Goal: Transaction & Acquisition: Purchase product/service

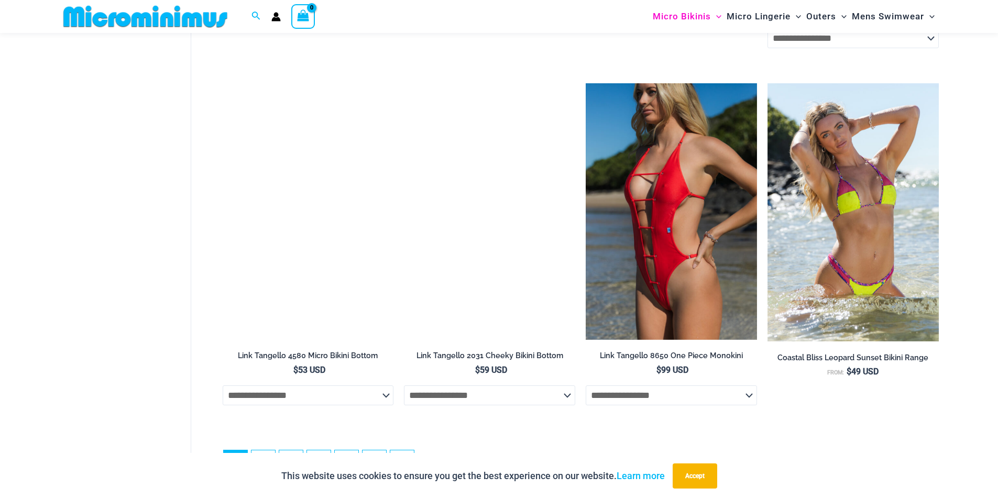
scroll to position [2772, 0]
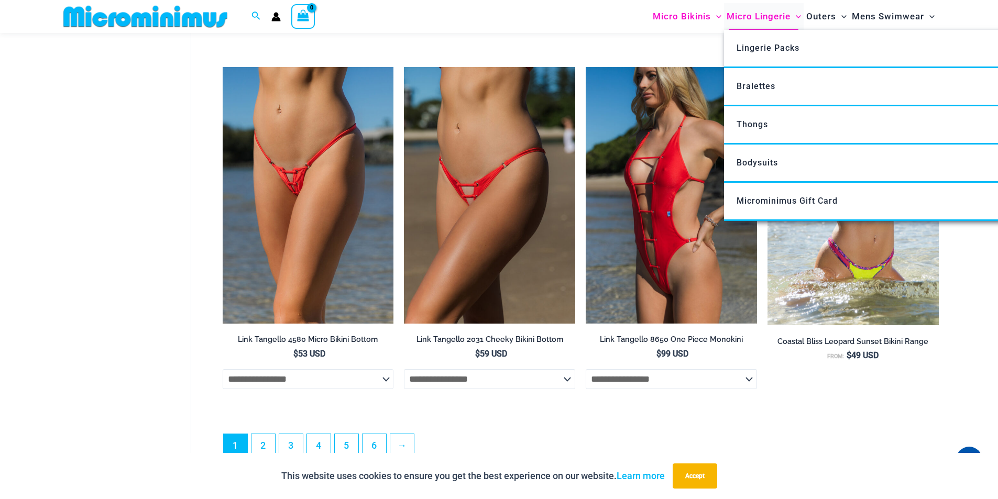
type input "**********"
click at [739, 13] on span "Micro Lingerie" at bounding box center [759, 16] width 64 height 27
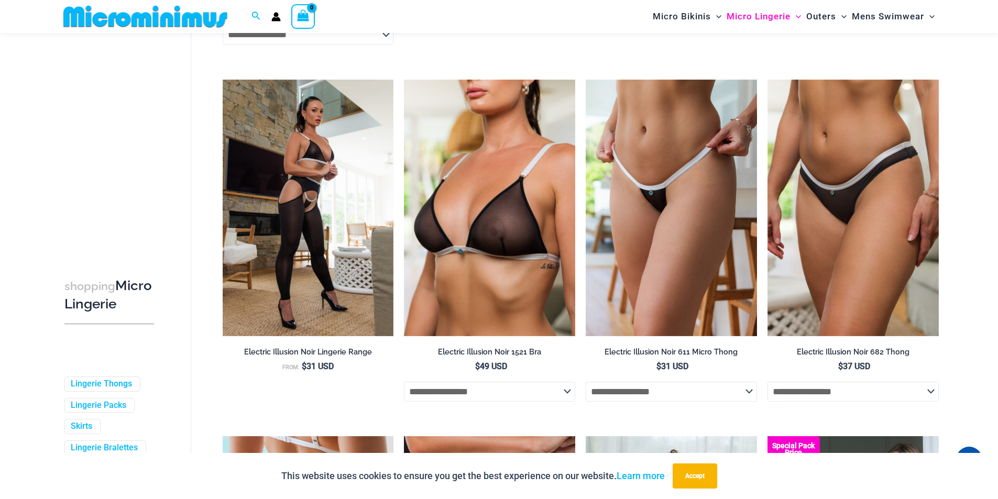
scroll to position [1884, 0]
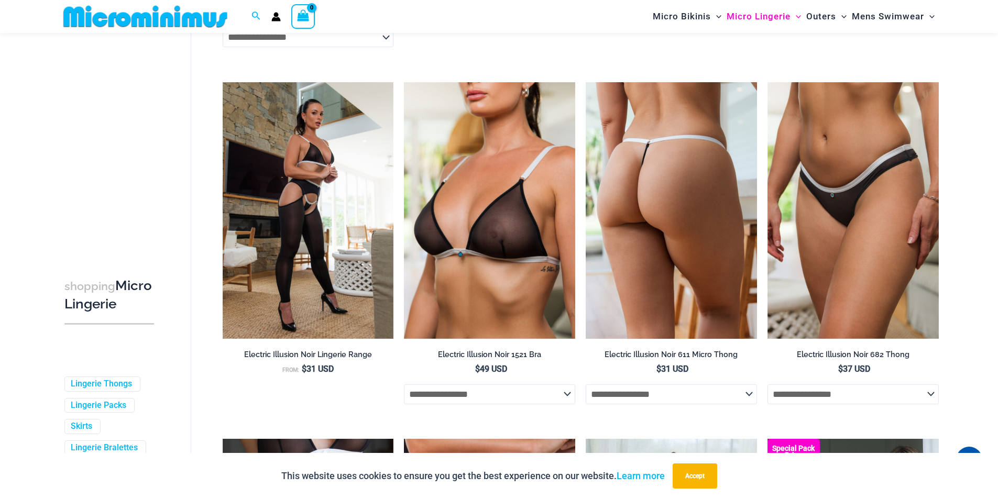
type input "**********"
click at [709, 265] on img at bounding box center [671, 210] width 171 height 257
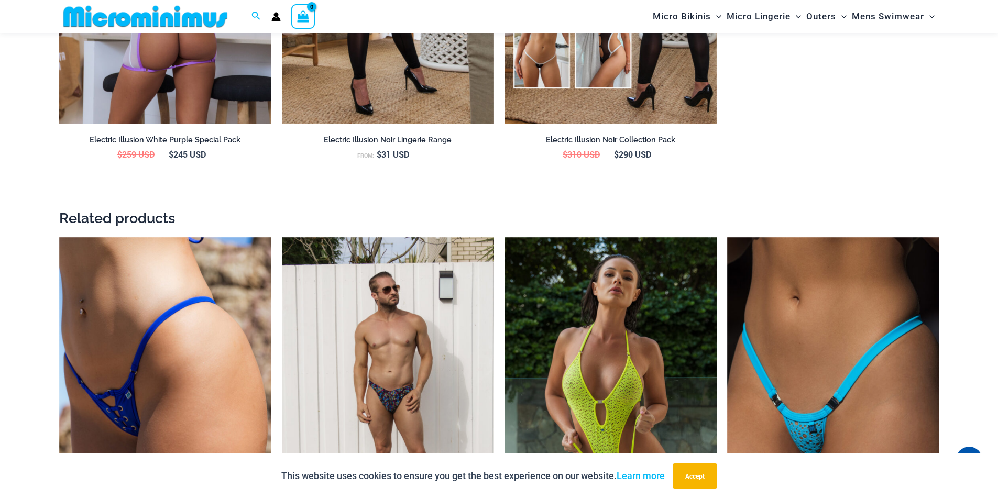
scroll to position [1519, 0]
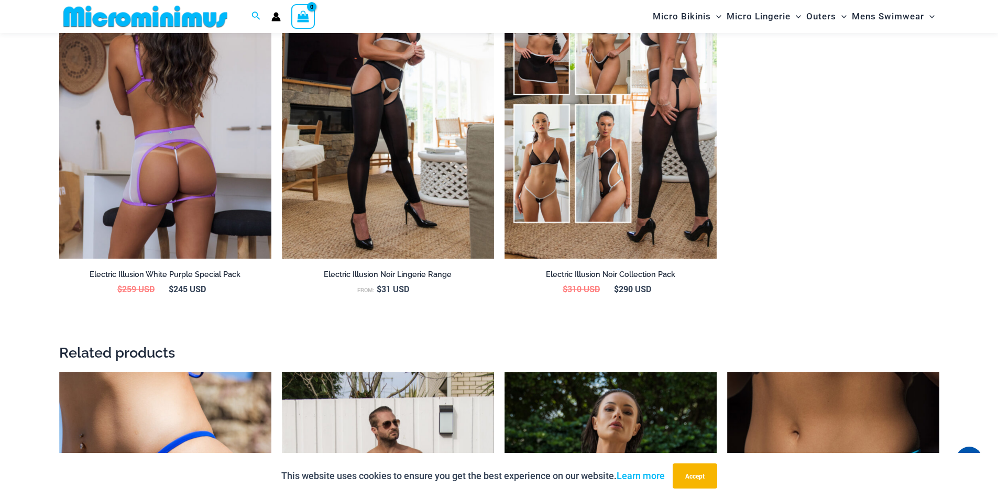
type input "**********"
click at [226, 174] on img at bounding box center [165, 99] width 212 height 319
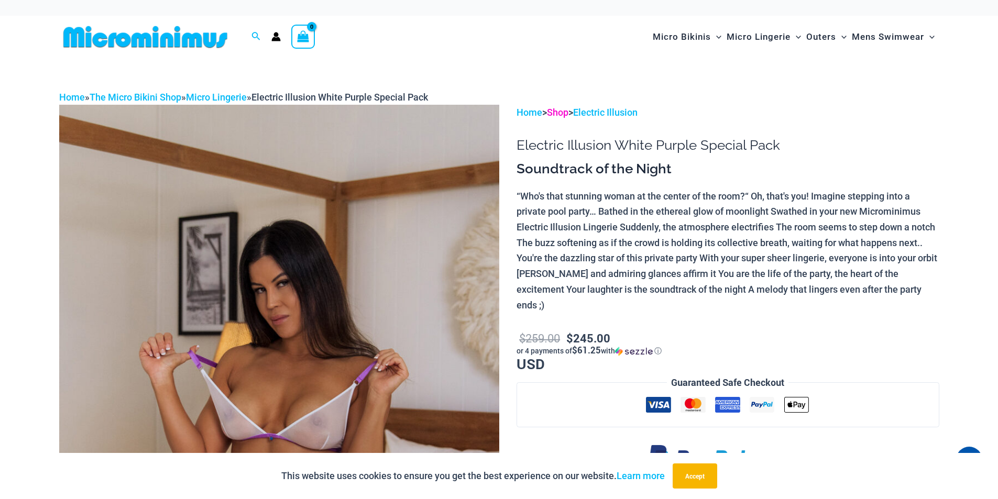
type input "**********"
click at [552, 113] on link "Shop" at bounding box center [557, 112] width 21 height 11
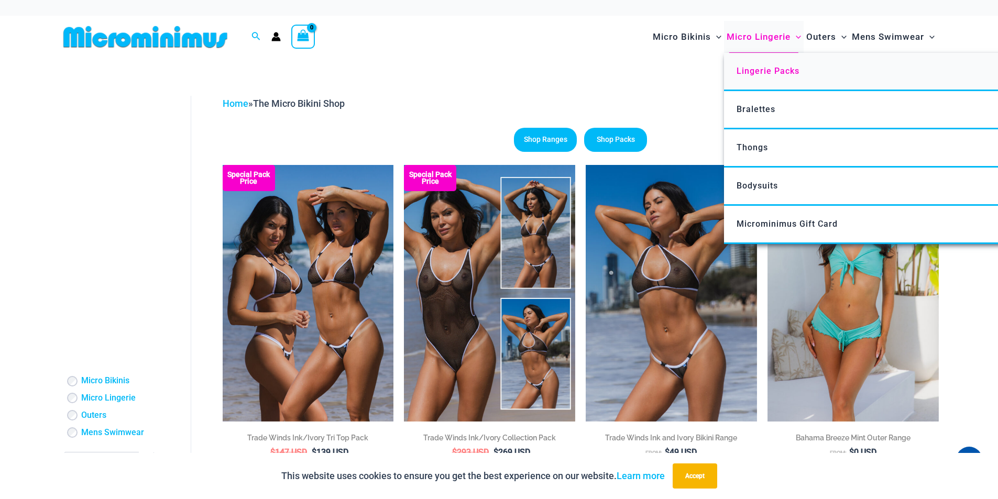
type input "**********"
click at [745, 70] on span "Lingerie Packs" at bounding box center [768, 71] width 63 height 10
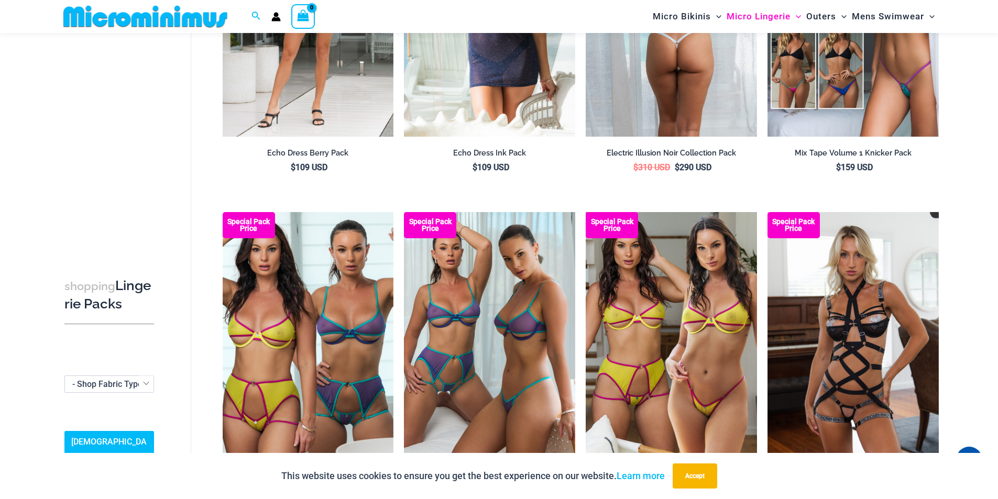
scroll to position [358, 0]
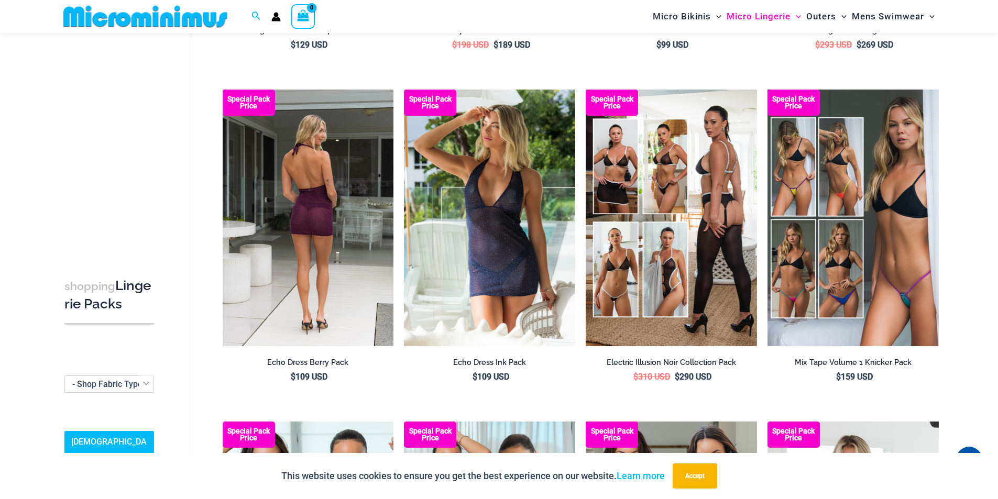
type input "**********"
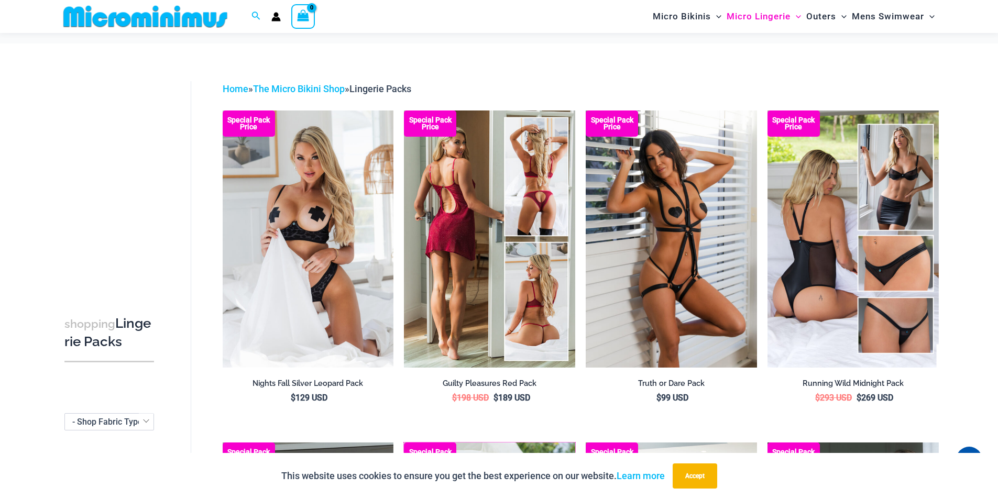
scroll to position [0, 0]
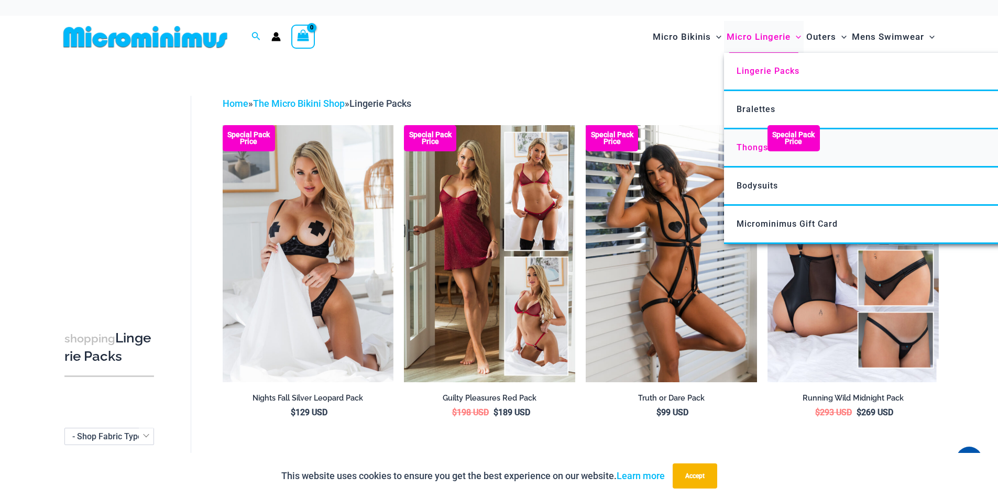
click at [739, 147] on span "Thongs" at bounding box center [752, 148] width 31 height 10
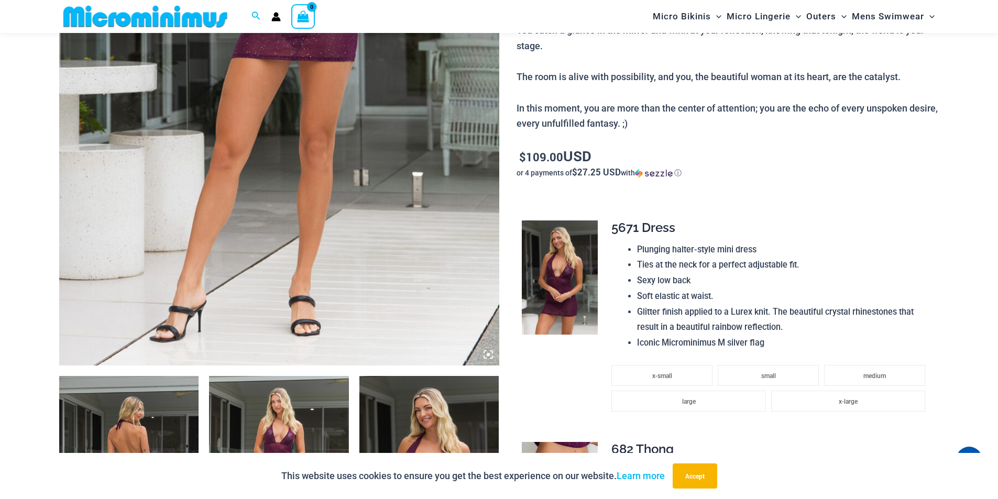
scroll to position [619, 0]
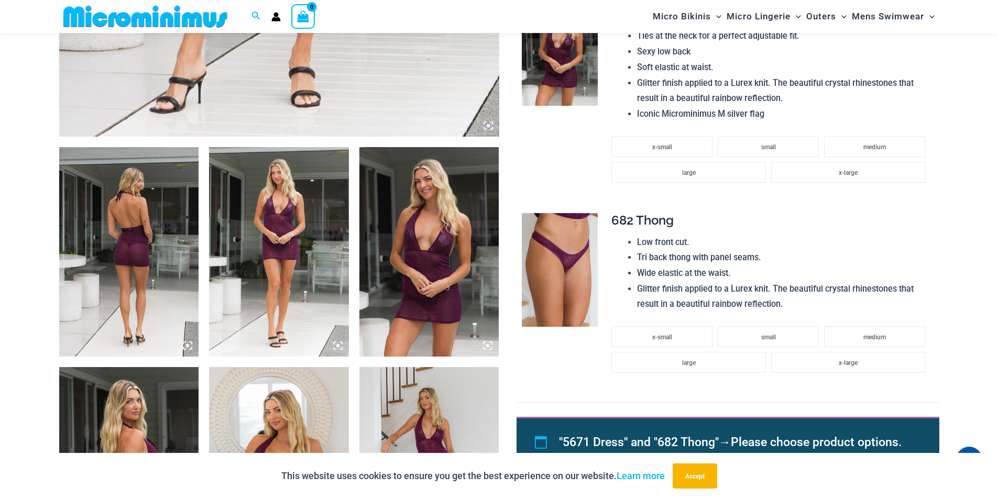
type input "**********"
click at [330, 237] on img at bounding box center [279, 252] width 140 height 210
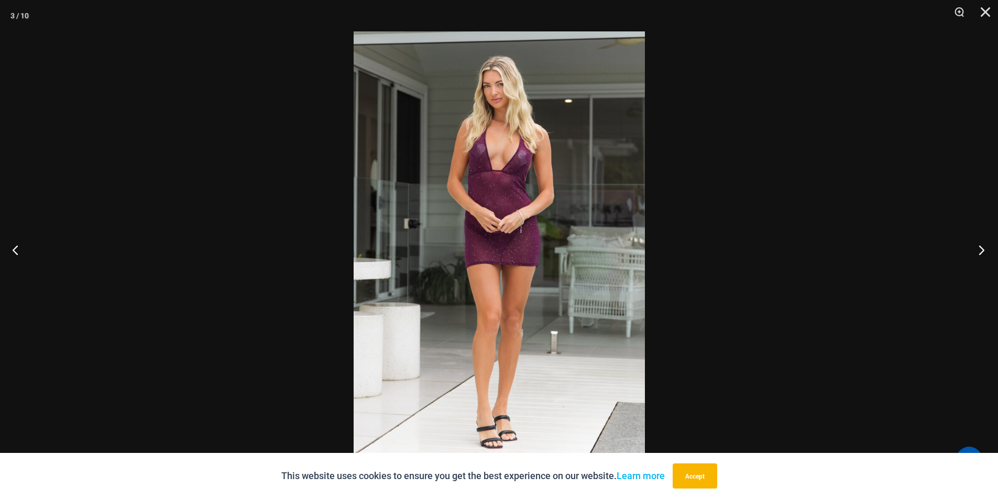
click at [979, 249] on button "Next" at bounding box center [978, 250] width 39 height 52
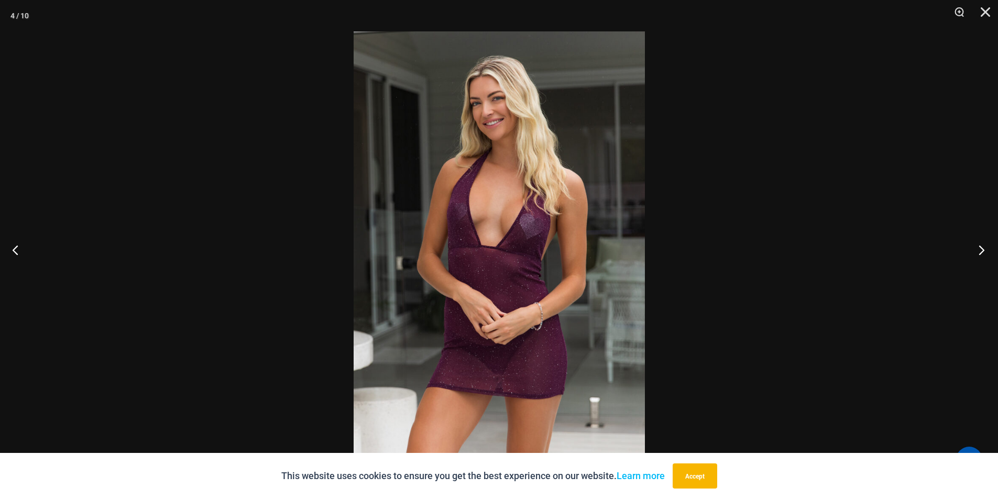
click at [979, 245] on button "Next" at bounding box center [978, 250] width 39 height 52
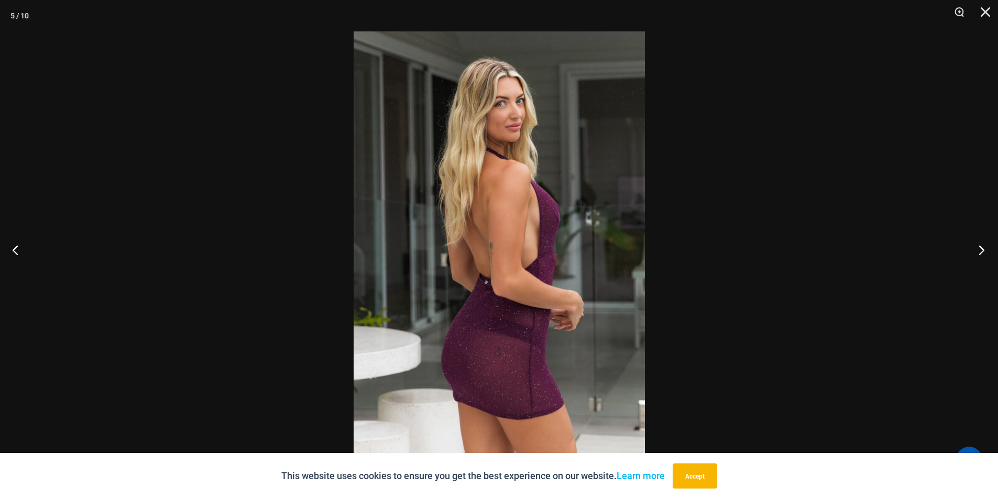
click at [979, 245] on button "Next" at bounding box center [978, 250] width 39 height 52
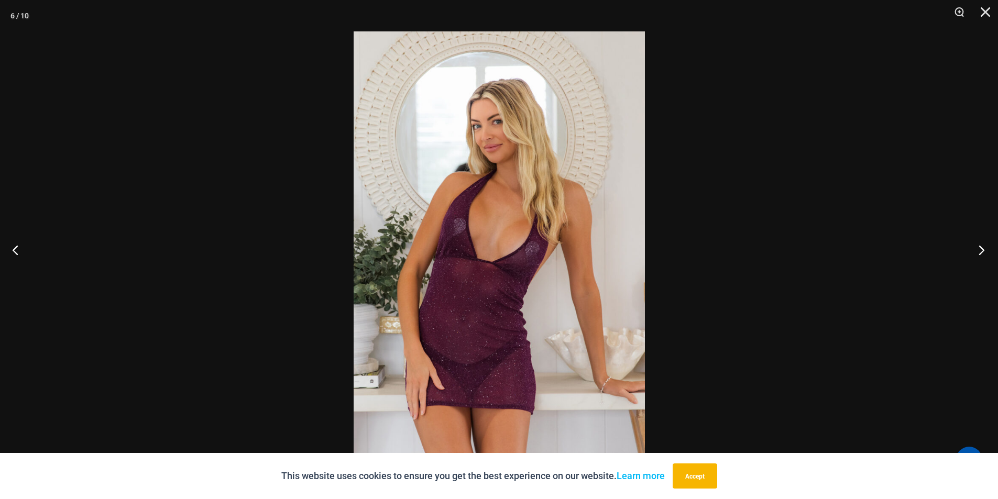
click at [979, 245] on button "Next" at bounding box center [978, 250] width 39 height 52
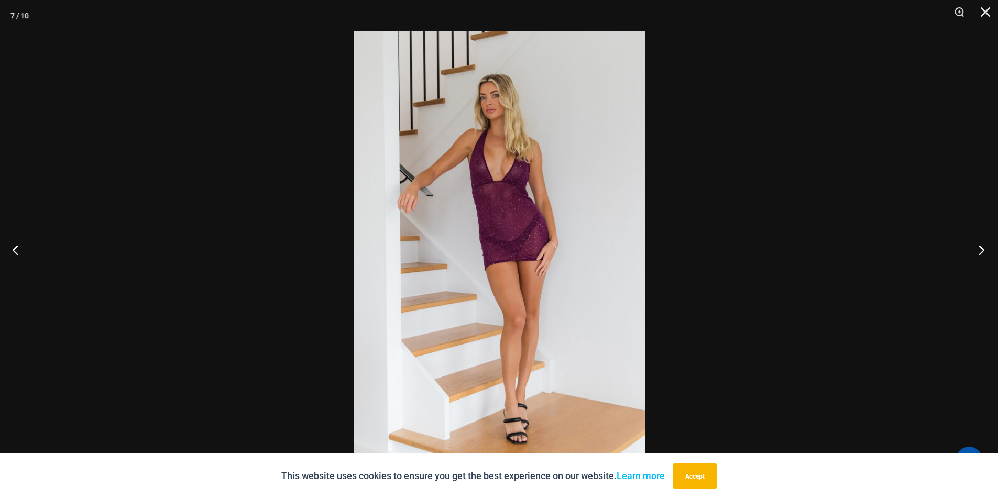
click at [979, 245] on button "Next" at bounding box center [978, 250] width 39 height 52
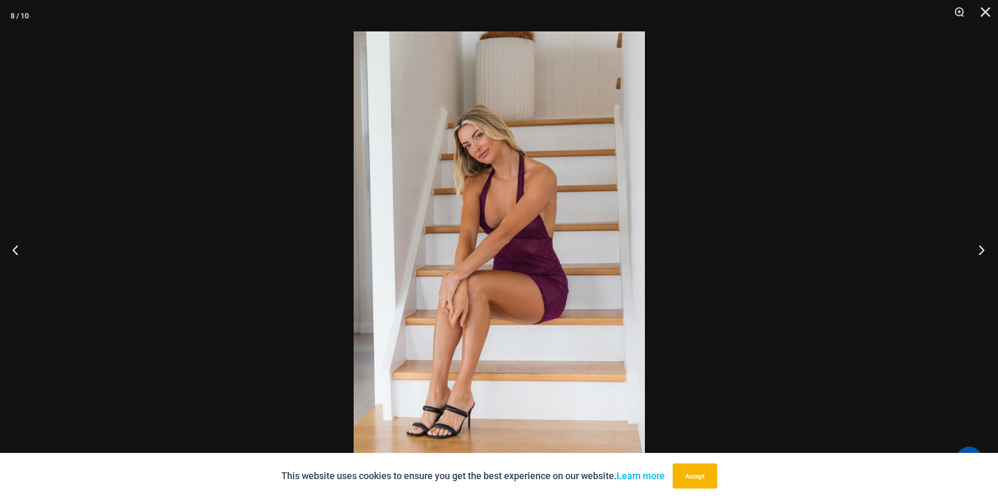
click at [979, 245] on button "Next" at bounding box center [978, 250] width 39 height 52
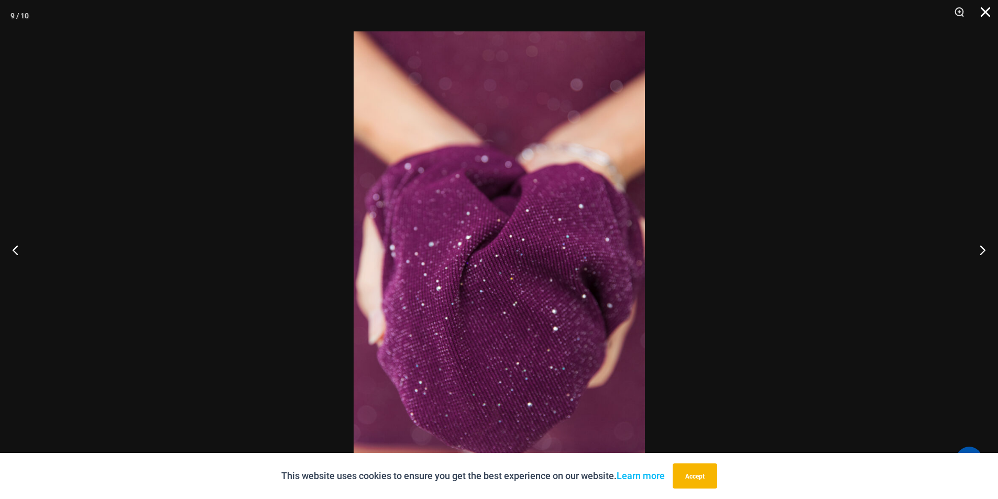
click at [986, 10] on button "Close" at bounding box center [982, 15] width 26 height 31
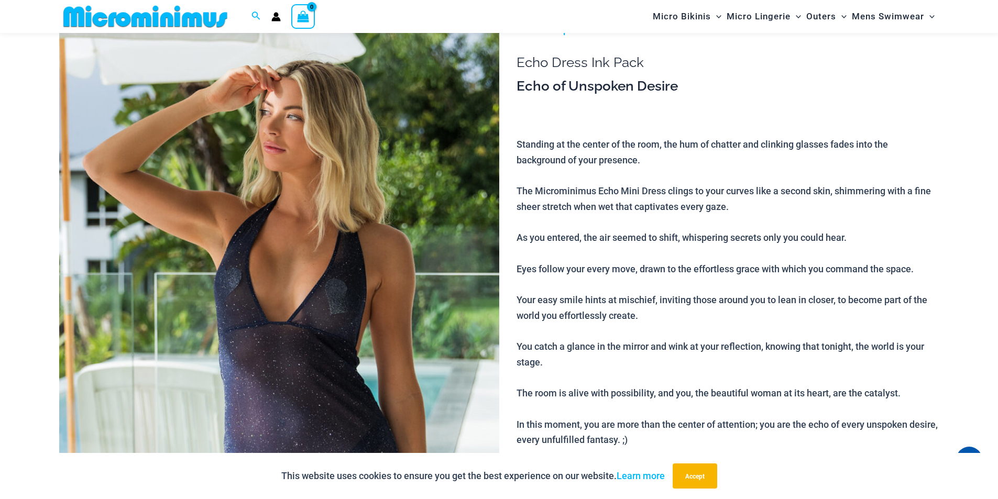
scroll to position [201, 0]
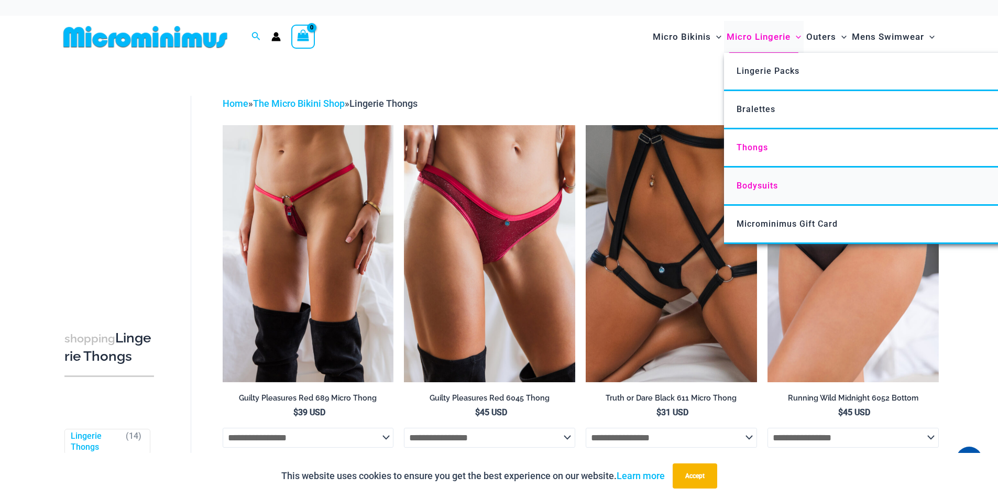
type input "**********"
click at [753, 182] on span "Bodysuits" at bounding box center [757, 186] width 41 height 10
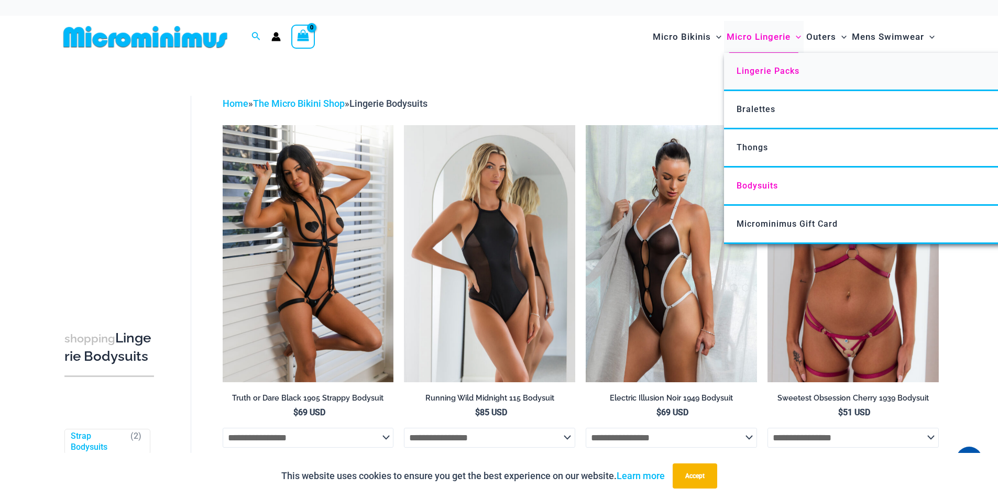
type input "**********"
click at [761, 68] on span "Lingerie Packs" at bounding box center [768, 71] width 63 height 10
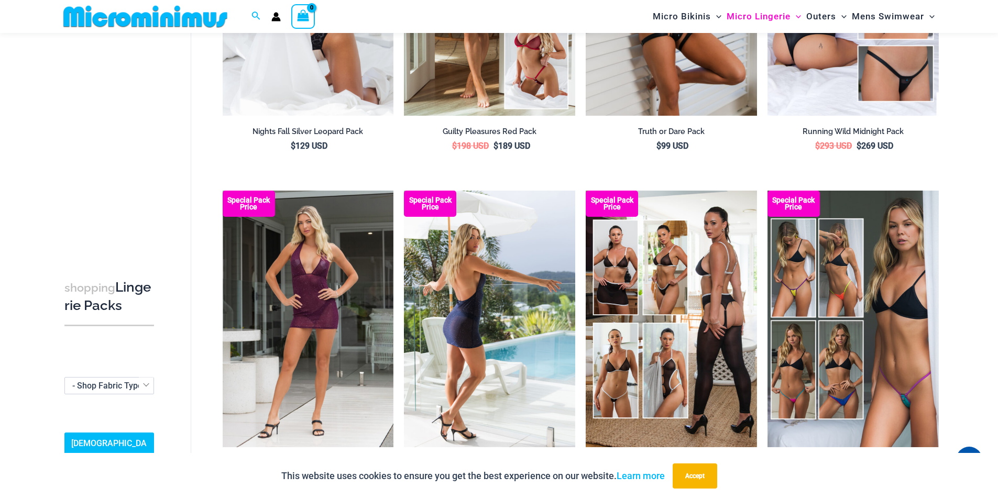
scroll to position [305, 0]
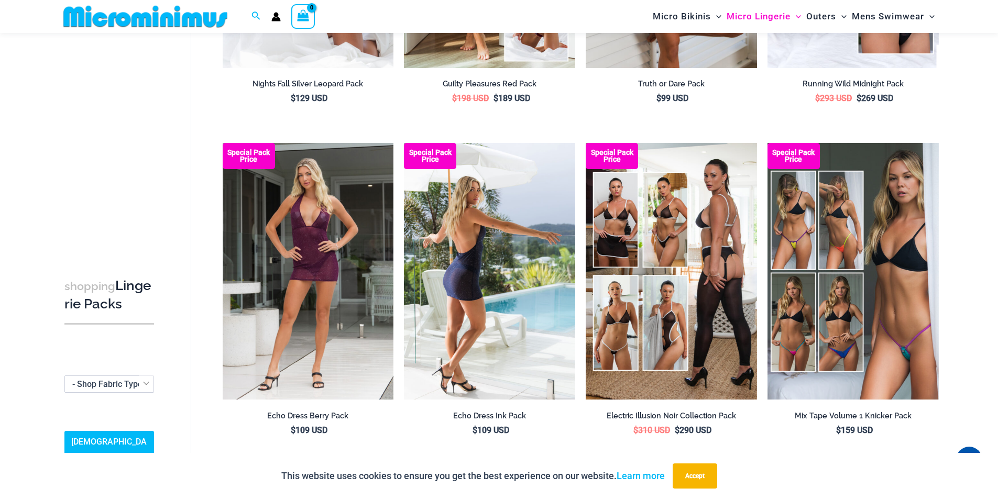
type input "**********"
click at [496, 305] on img at bounding box center [489, 271] width 171 height 257
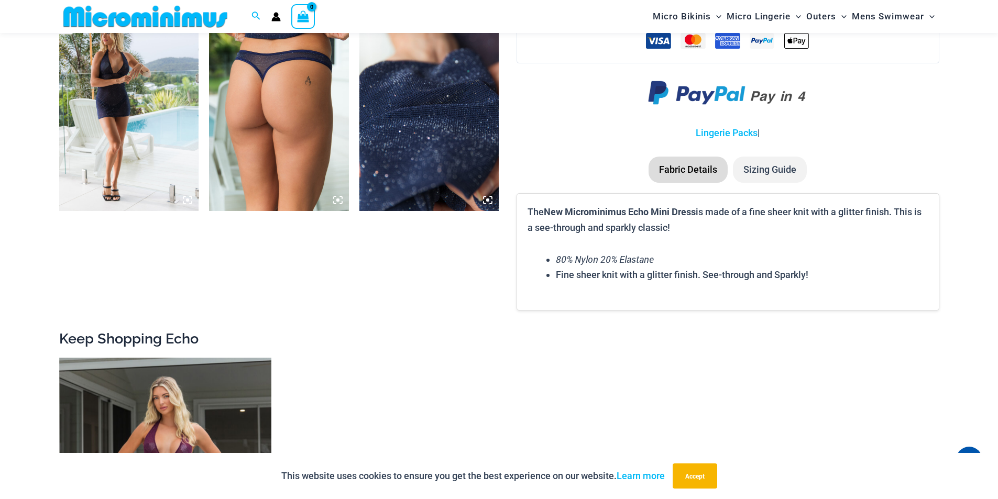
scroll to position [1046, 0]
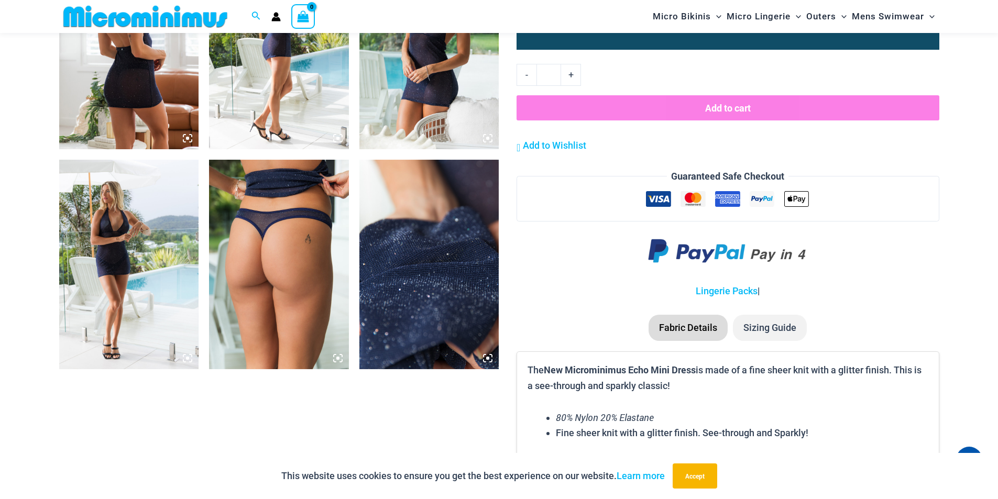
type input "**********"
click at [453, 257] on img at bounding box center [429, 265] width 140 height 210
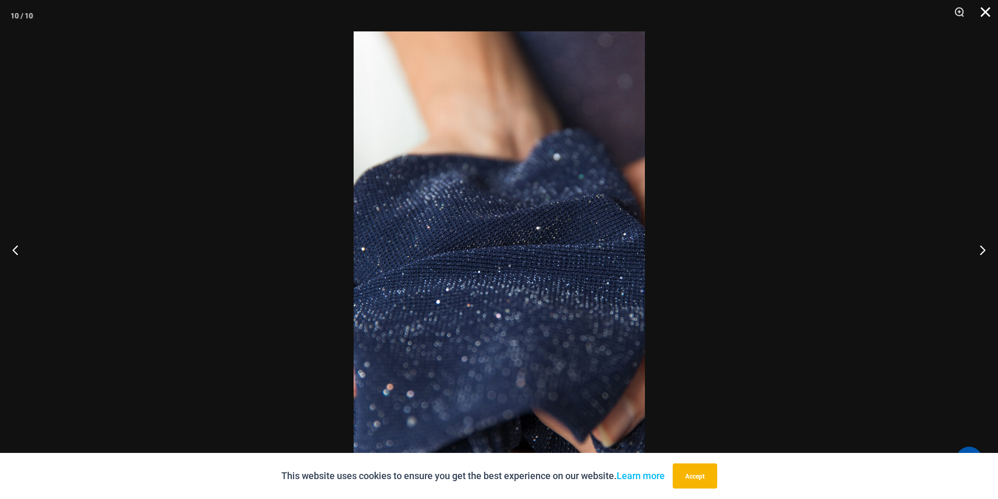
click at [984, 15] on button "Close" at bounding box center [982, 15] width 26 height 31
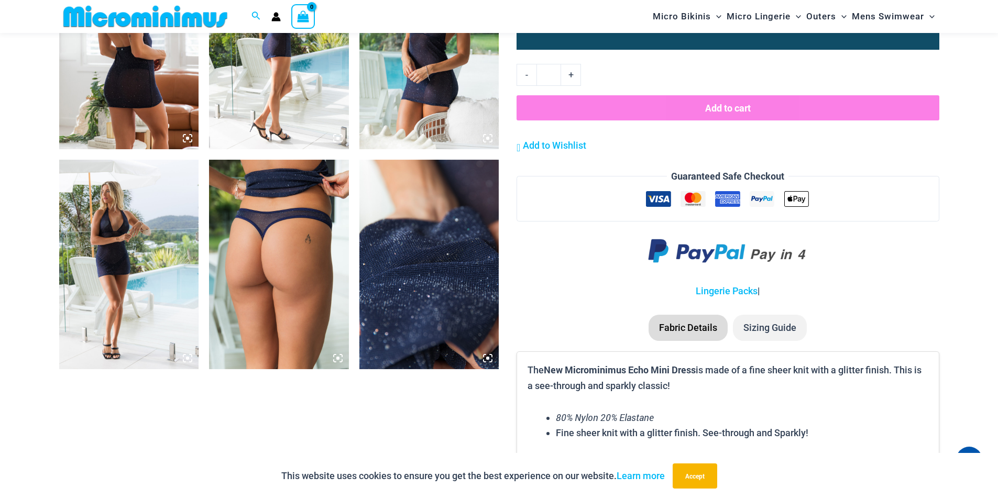
click at [259, 270] on img at bounding box center [279, 265] width 140 height 210
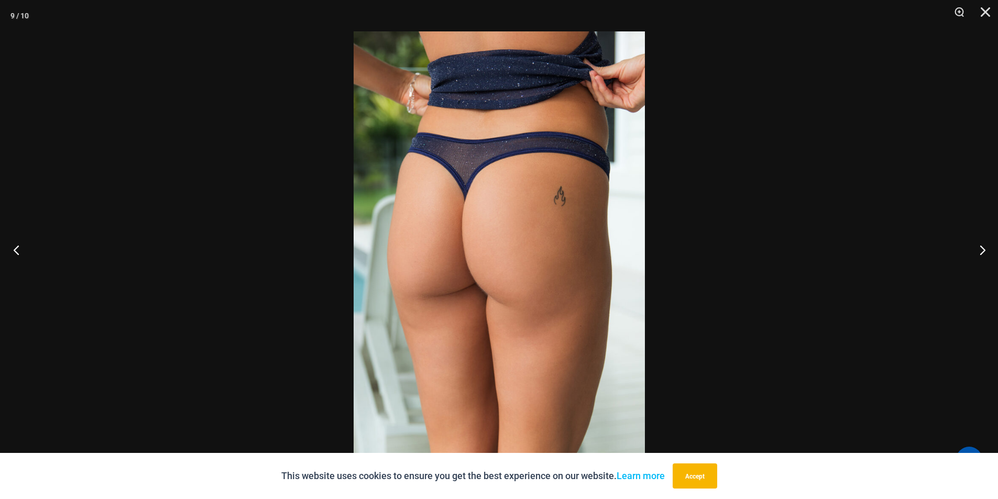
click at [14, 243] on button "Previous" at bounding box center [19, 250] width 39 height 52
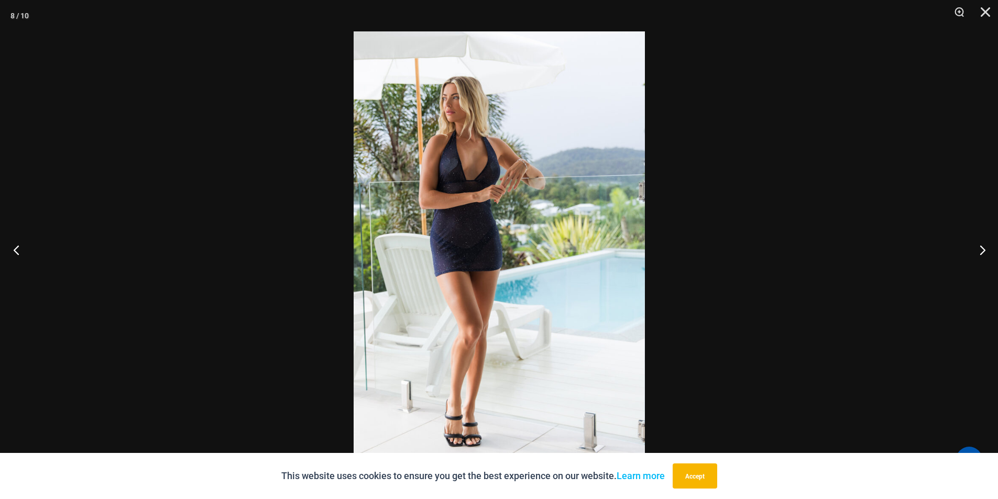
click at [14, 243] on button "Previous" at bounding box center [19, 250] width 39 height 52
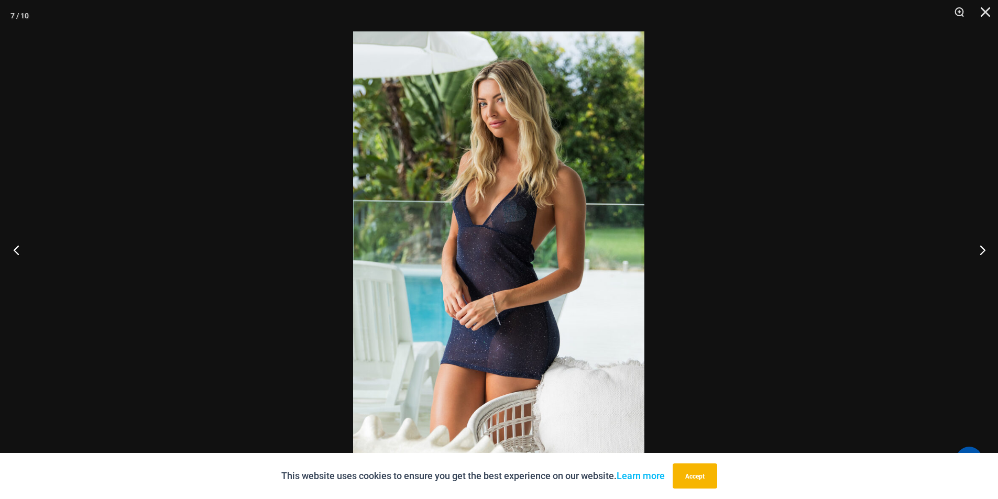
click at [14, 243] on button "Previous" at bounding box center [19, 250] width 39 height 52
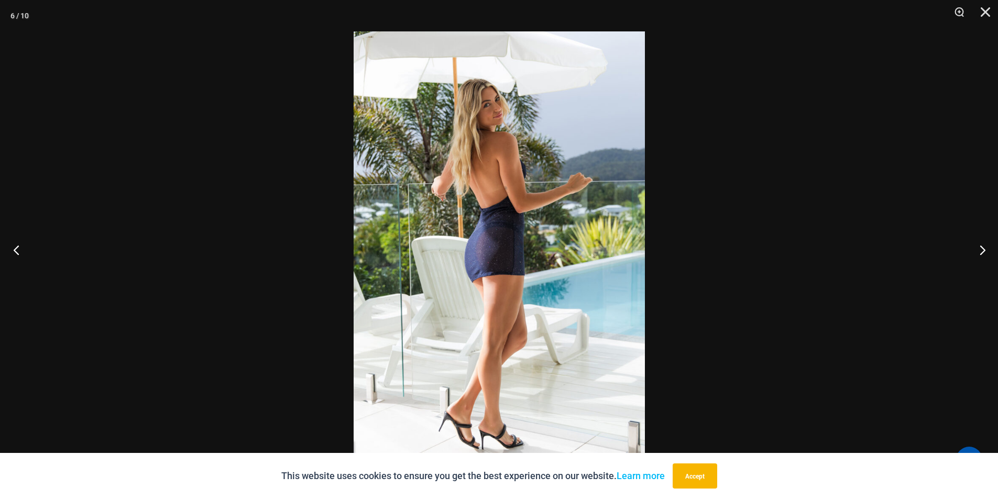
click at [14, 243] on button "Previous" at bounding box center [19, 250] width 39 height 52
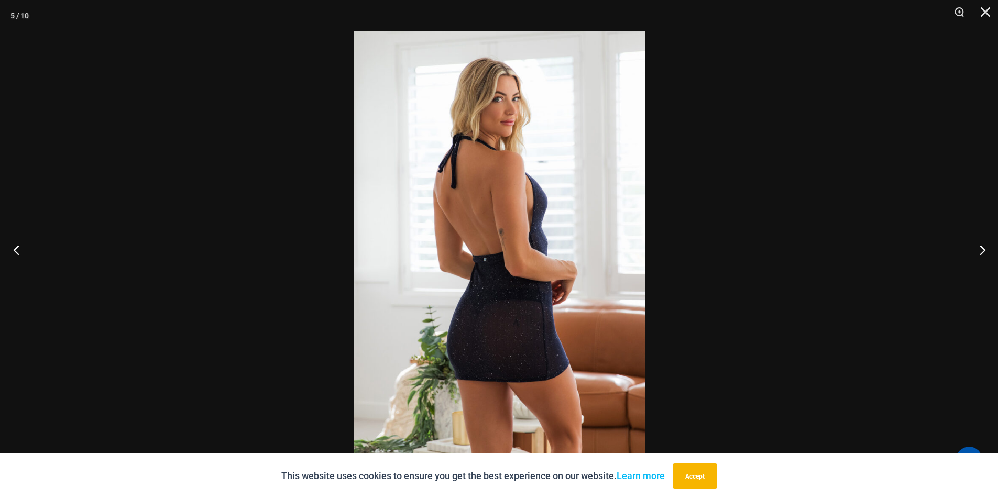
click at [14, 243] on button "Previous" at bounding box center [19, 250] width 39 height 52
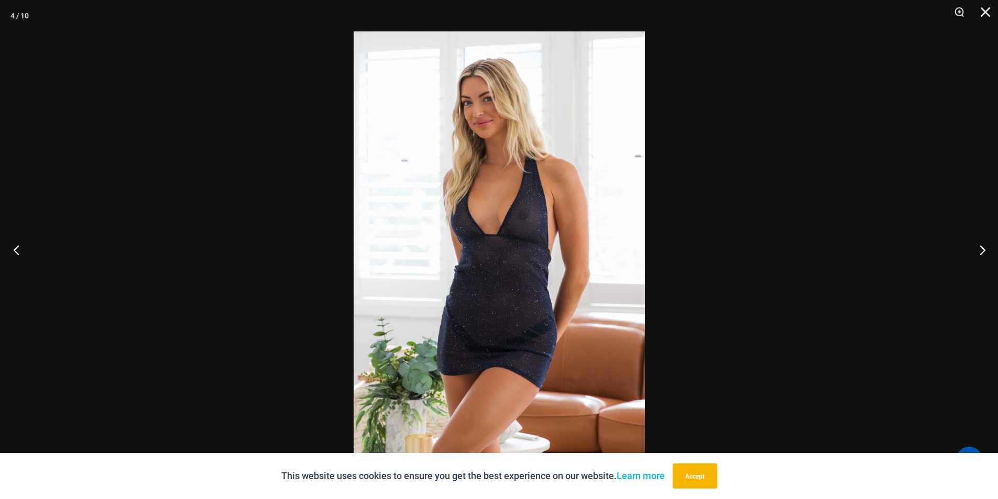
click at [14, 243] on button "Previous" at bounding box center [19, 250] width 39 height 52
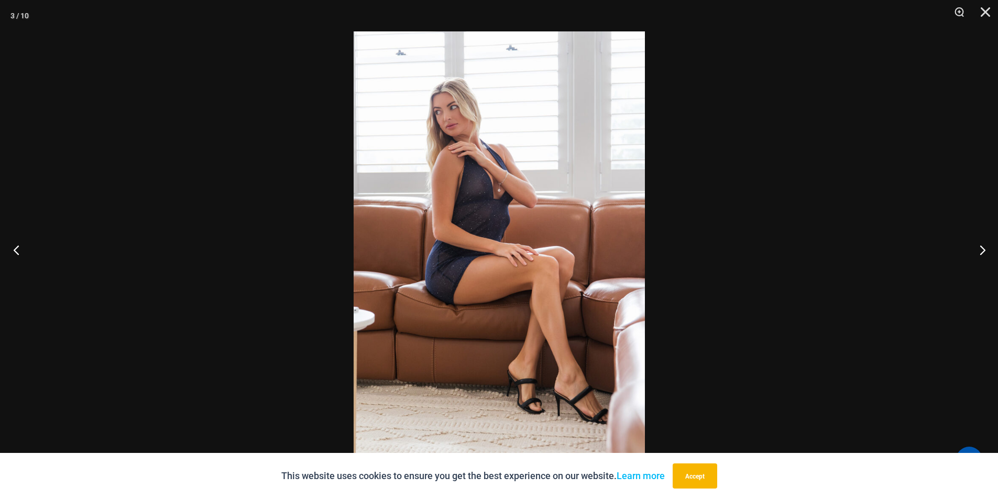
click at [14, 243] on button "Previous" at bounding box center [19, 250] width 39 height 52
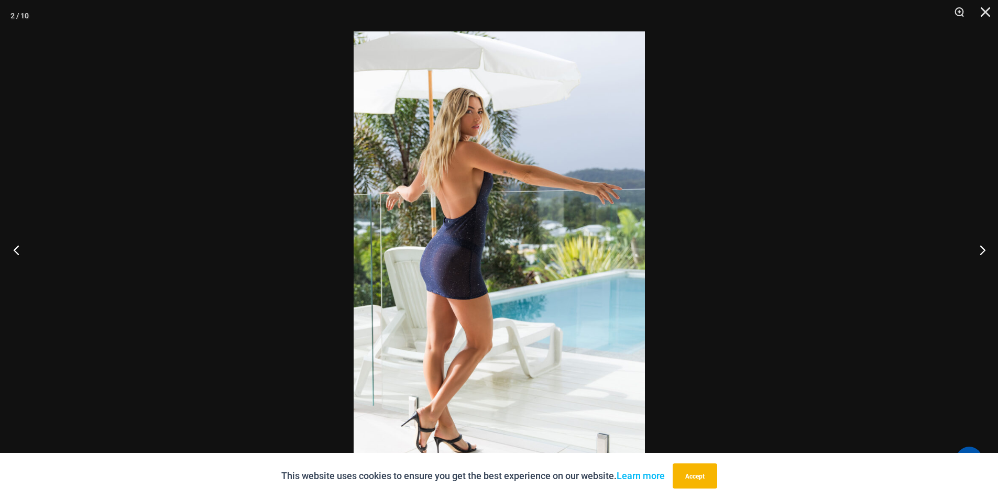
click at [14, 243] on button "Previous" at bounding box center [19, 250] width 39 height 52
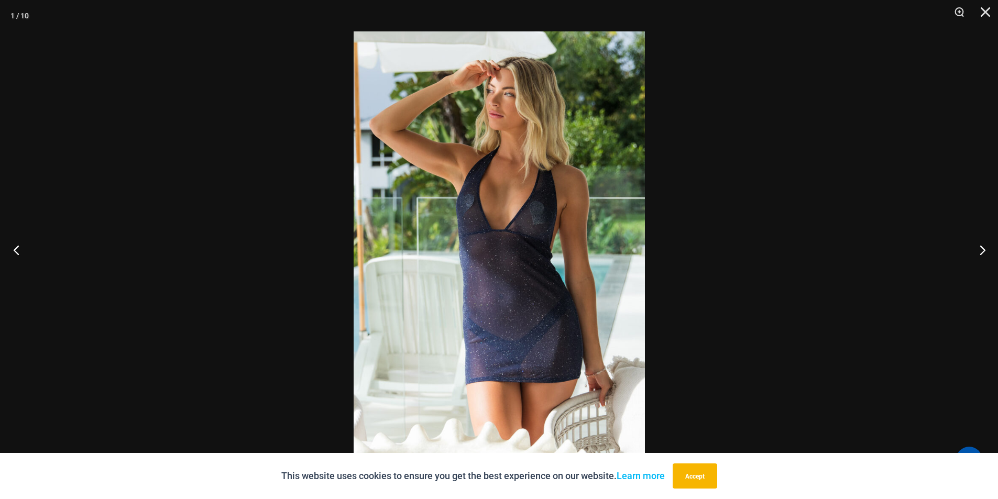
click at [14, 243] on button "Previous" at bounding box center [19, 250] width 39 height 52
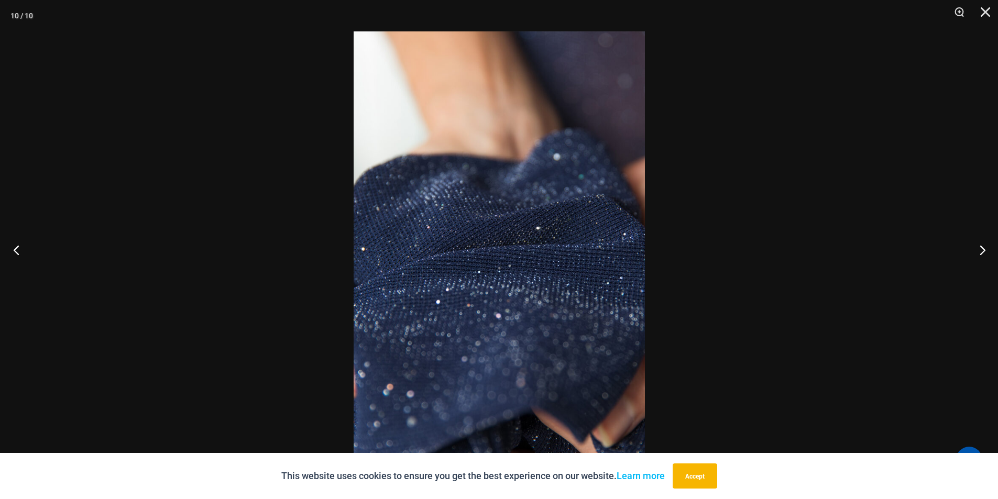
click at [14, 243] on button "Previous" at bounding box center [19, 250] width 39 height 52
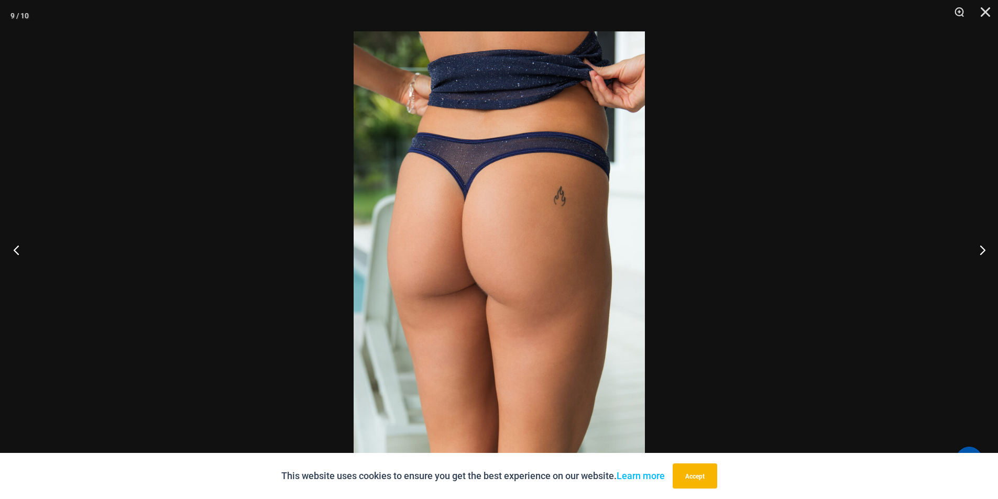
click at [14, 243] on button "Previous" at bounding box center [19, 250] width 39 height 52
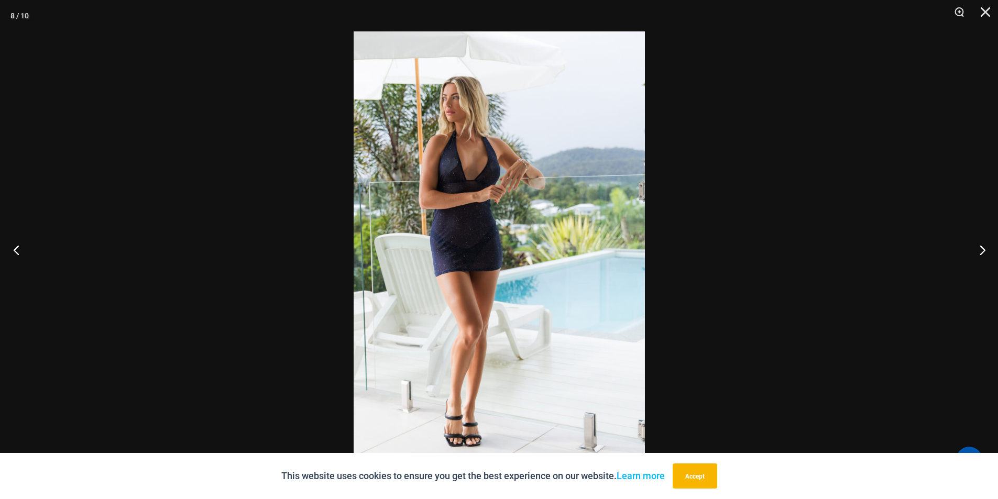
click at [14, 243] on button "Previous" at bounding box center [19, 250] width 39 height 52
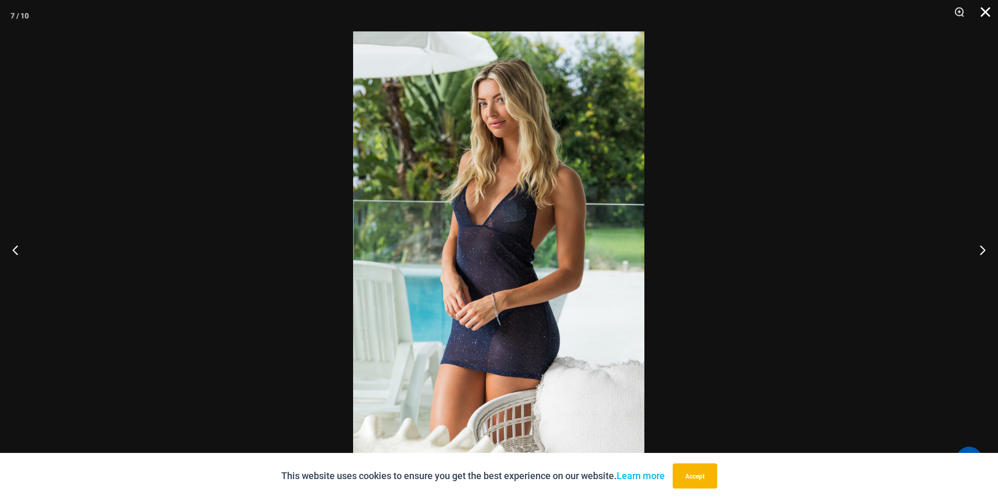
click at [981, 18] on button "Close" at bounding box center [982, 15] width 26 height 31
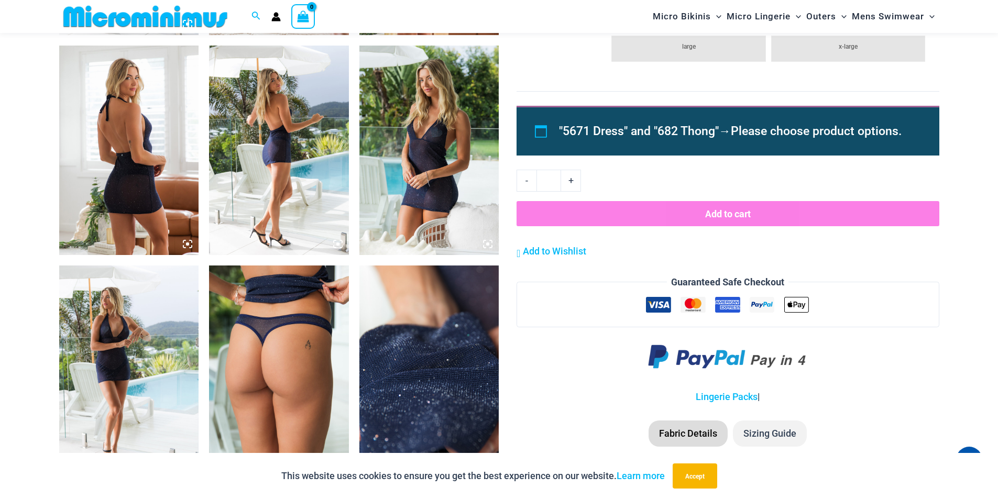
scroll to position [986, 0]
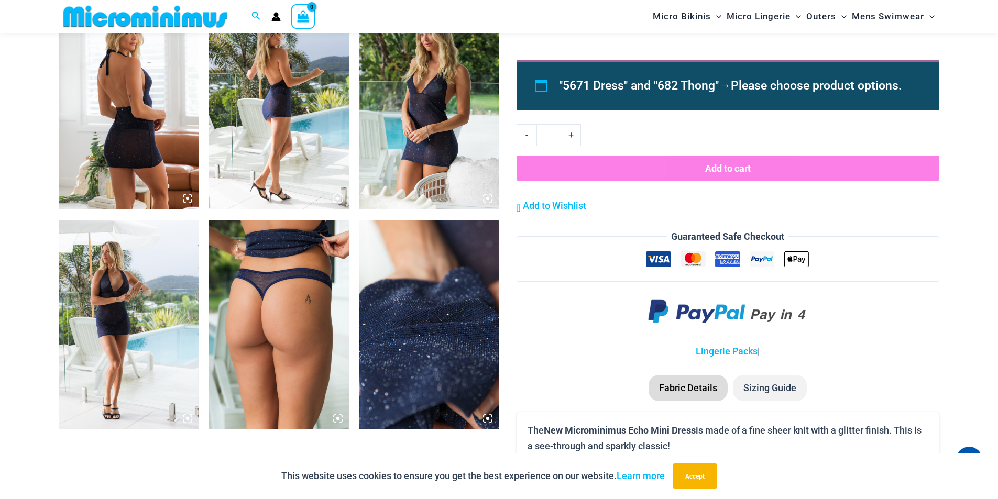
click at [244, 124] on img at bounding box center [279, 105] width 140 height 210
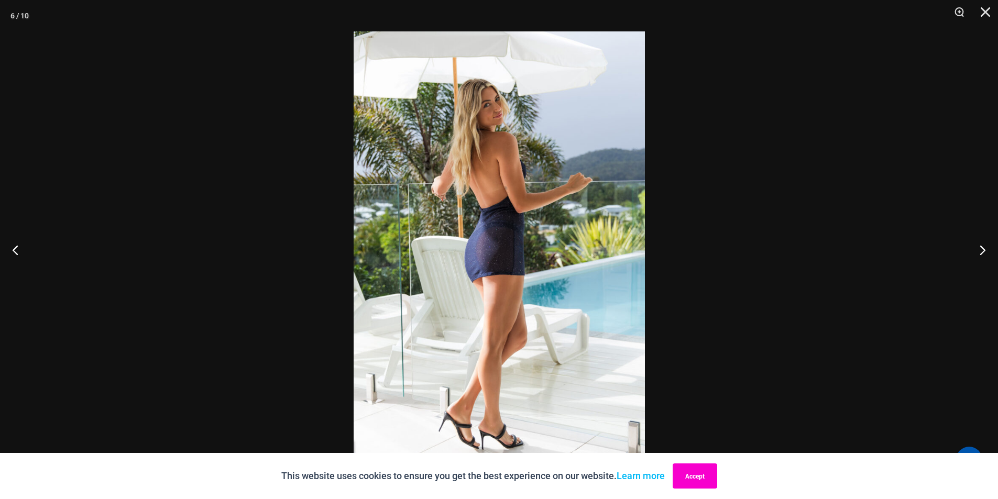
click at [714, 478] on button "Accept" at bounding box center [695, 476] width 45 height 25
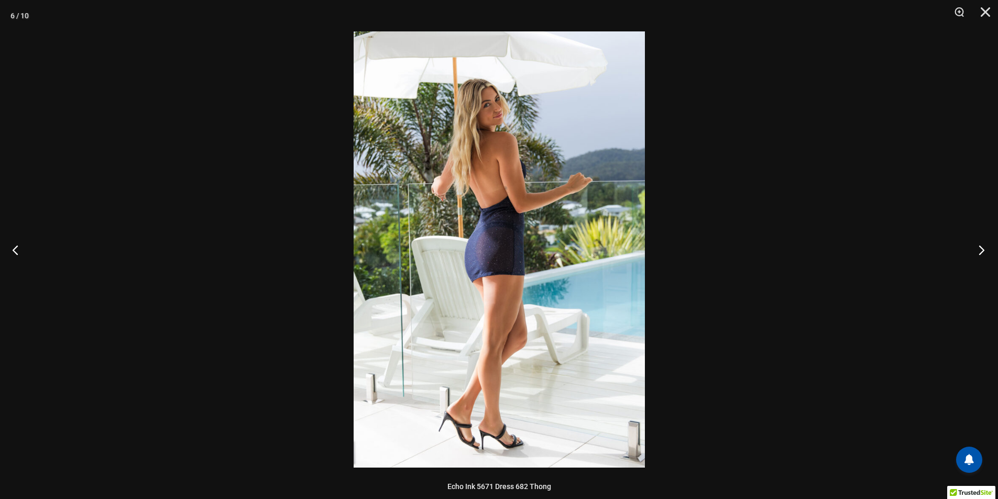
click at [980, 247] on button "Next" at bounding box center [978, 250] width 39 height 52
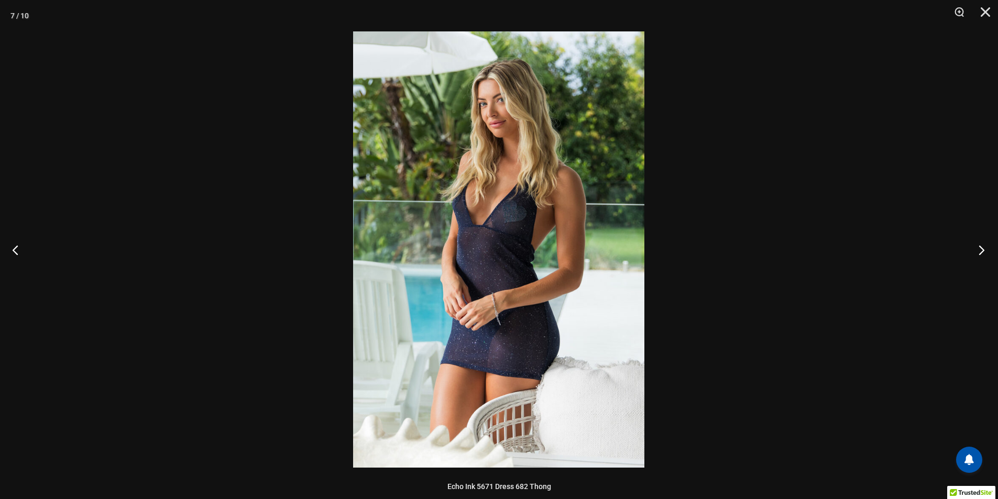
click at [980, 247] on button "Next" at bounding box center [978, 250] width 39 height 52
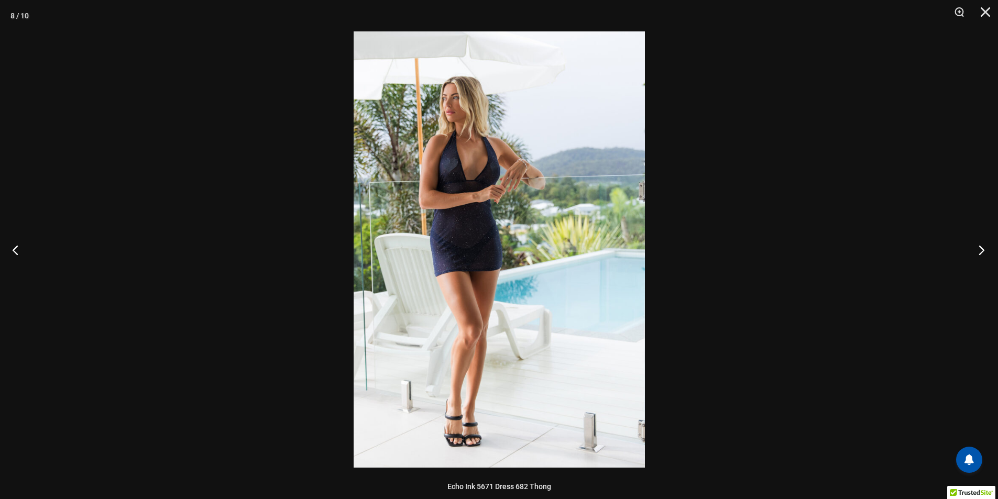
click at [980, 247] on button "Next" at bounding box center [978, 250] width 39 height 52
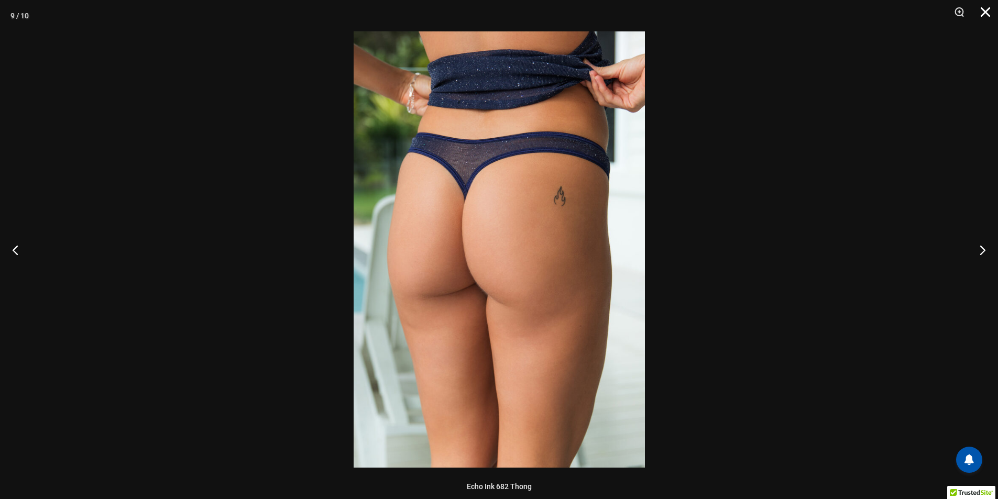
click at [983, 16] on button "Close" at bounding box center [982, 15] width 26 height 31
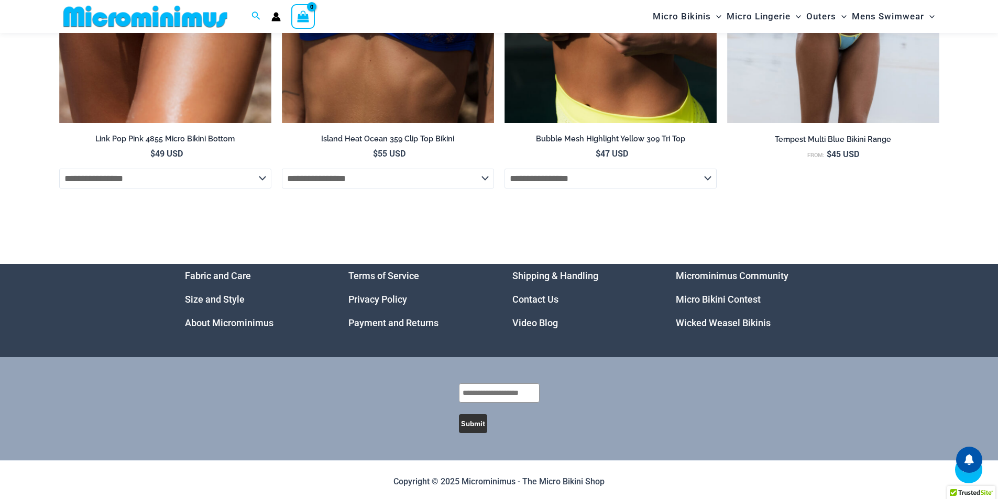
scroll to position [3868, 0]
